Goal: Information Seeking & Learning: Learn about a topic

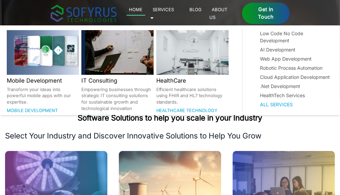
click at [174, 11] on link "Services 🞃" at bounding box center [162, 13] width 24 height 16
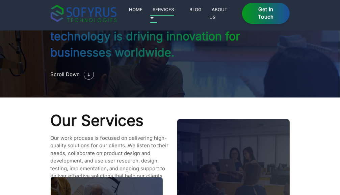
scroll to position [556, 0]
